Goal: Task Accomplishment & Management: Complete application form

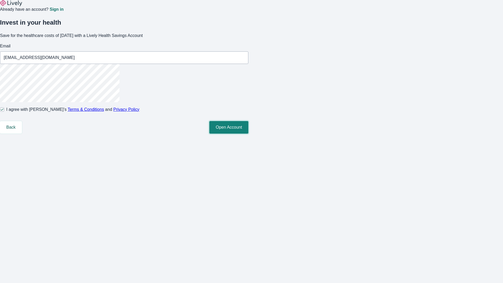
click at [248, 134] on button "Open Account" at bounding box center [228, 127] width 39 height 13
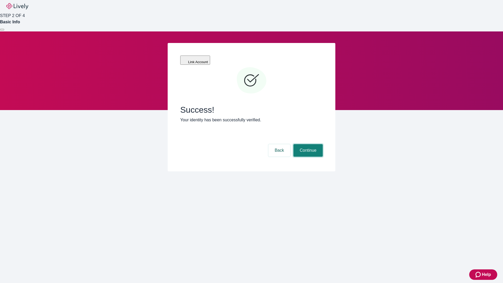
click at [307, 144] on button "Continue" at bounding box center [307, 150] width 29 height 13
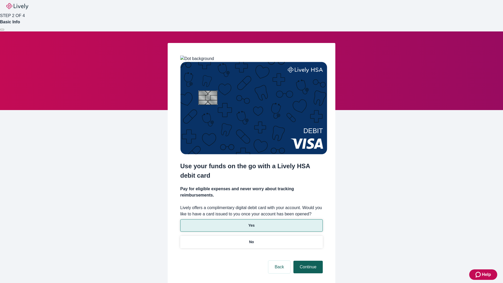
click at [251, 223] on p "Yes" at bounding box center [251, 225] width 6 height 5
click at [307, 261] on button "Continue" at bounding box center [307, 267] width 29 height 13
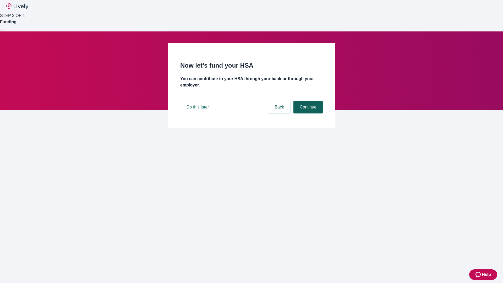
click at [307, 113] on button "Continue" at bounding box center [307, 107] width 29 height 13
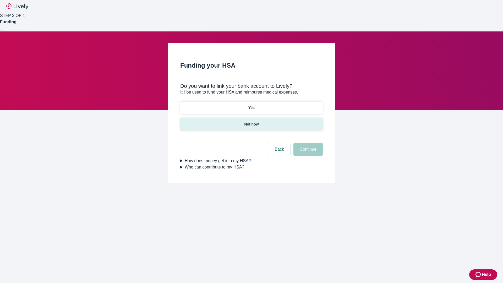
click at [251, 121] on p "Not now" at bounding box center [251, 123] width 14 height 5
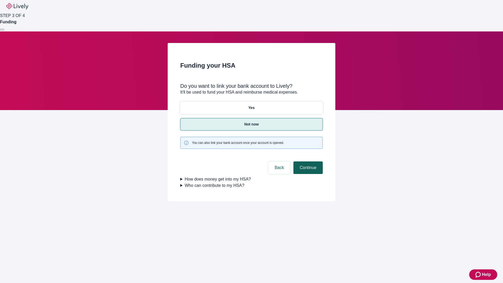
click at [307, 161] on button "Continue" at bounding box center [307, 167] width 29 height 13
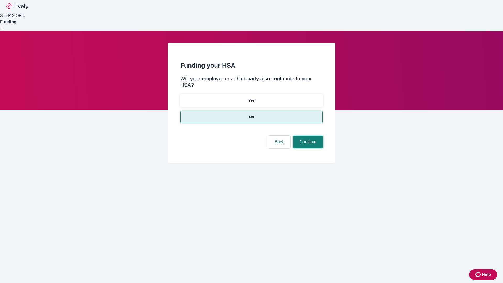
click at [307, 136] on button "Continue" at bounding box center [307, 142] width 29 height 13
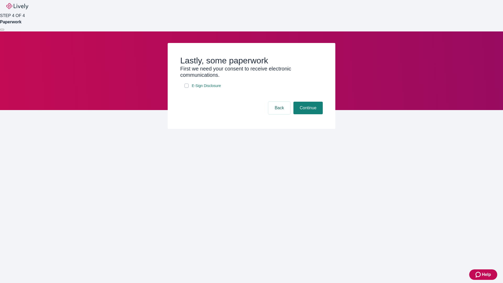
click at [186, 88] on input "E-Sign Disclosure" at bounding box center [186, 86] width 4 height 4
checkbox input "true"
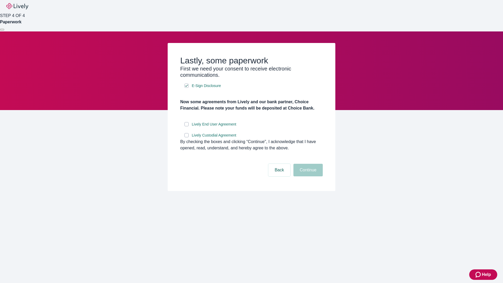
click at [186, 126] on input "Lively End User Agreement" at bounding box center [186, 124] width 4 height 4
checkbox input "true"
click at [186, 137] on input "Lively Custodial Agreement" at bounding box center [186, 135] width 4 height 4
checkbox input "true"
click at [307, 176] on button "Continue" at bounding box center [307, 170] width 29 height 13
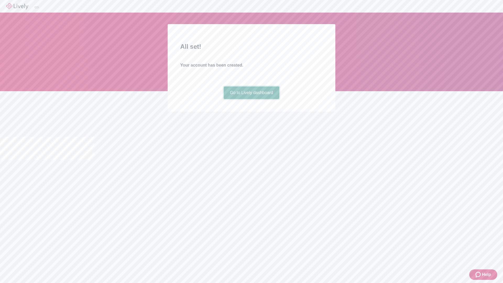
click at [251, 99] on link "Go to Lively dashboard" at bounding box center [252, 92] width 56 height 13
